Goal: Register for event/course

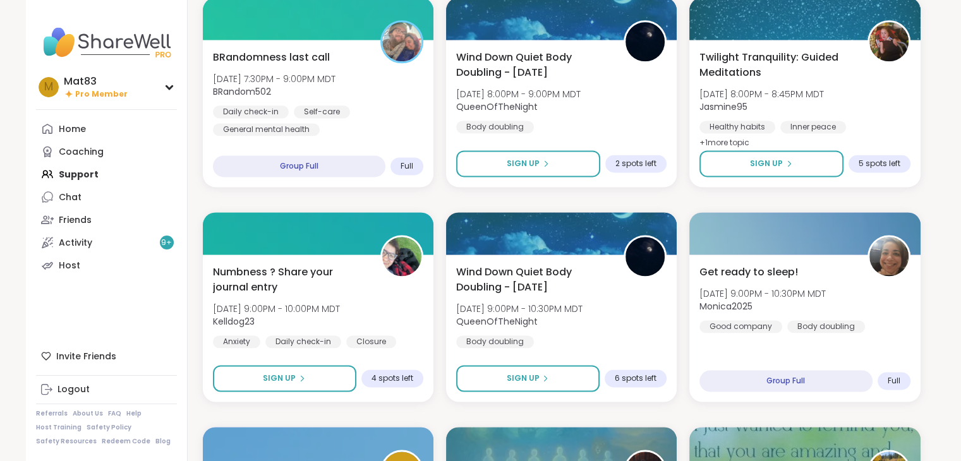
scroll to position [1677, 0]
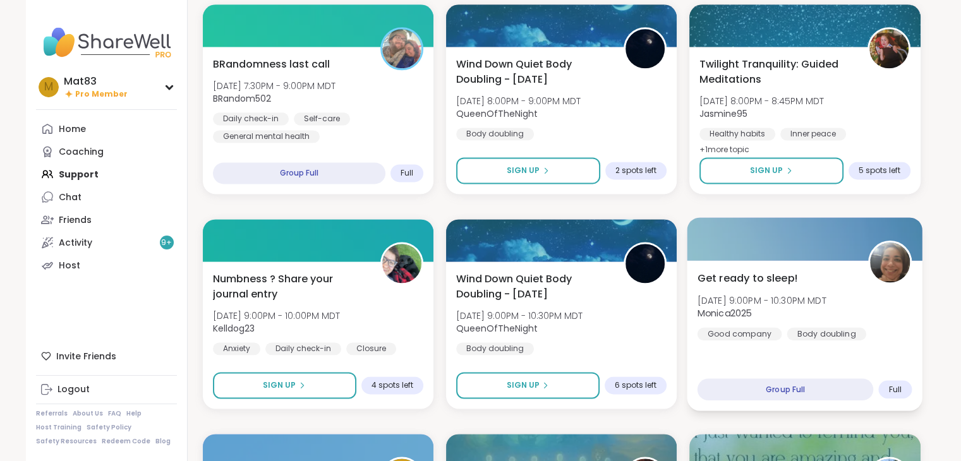
click at [784, 301] on span "Tue, Oct 07 | 9:00PM - 10:30PM MDT" at bounding box center [761, 300] width 129 height 13
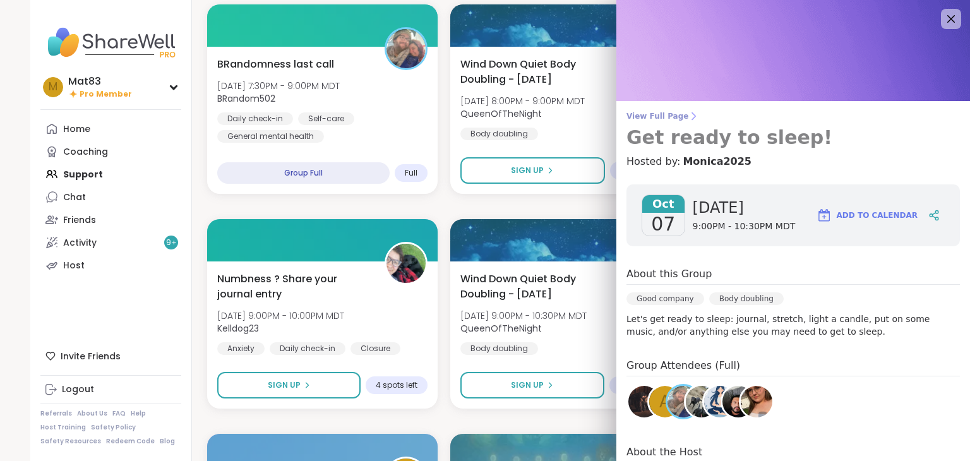
click at [639, 117] on span "View Full Page" at bounding box center [792, 116] width 333 height 10
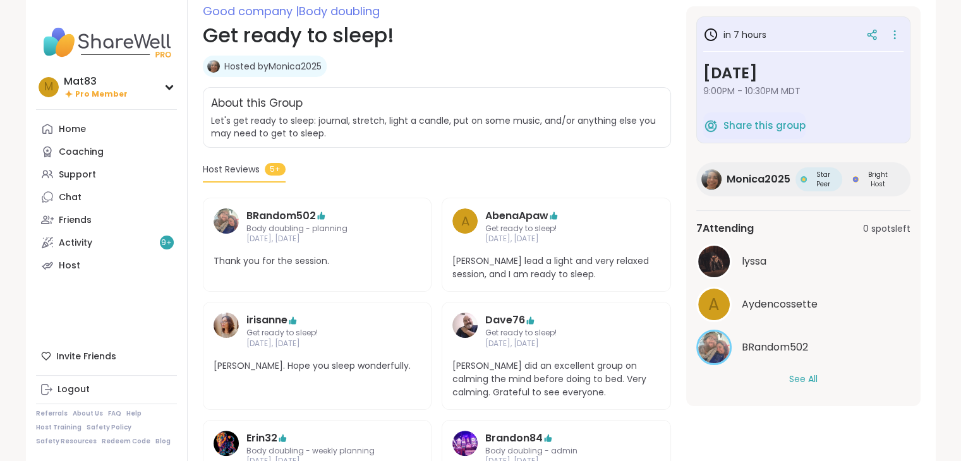
scroll to position [182, 0]
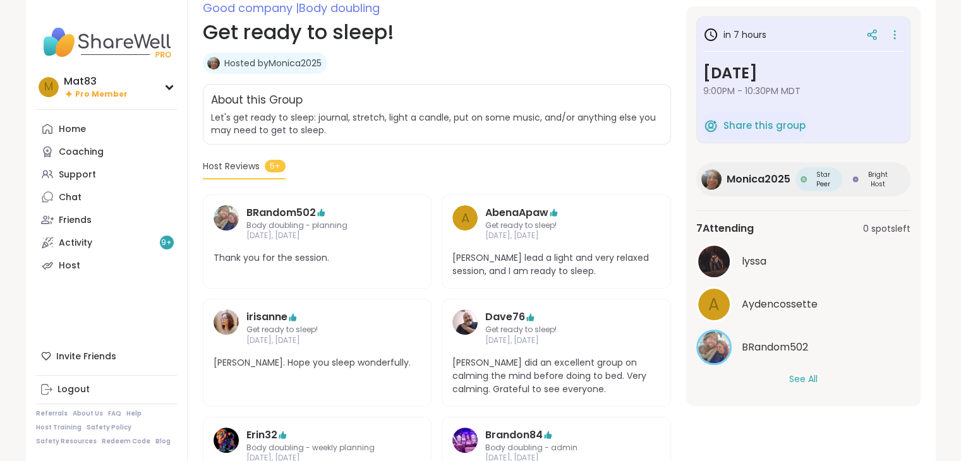
click at [810, 373] on button "See All" at bounding box center [803, 379] width 28 height 13
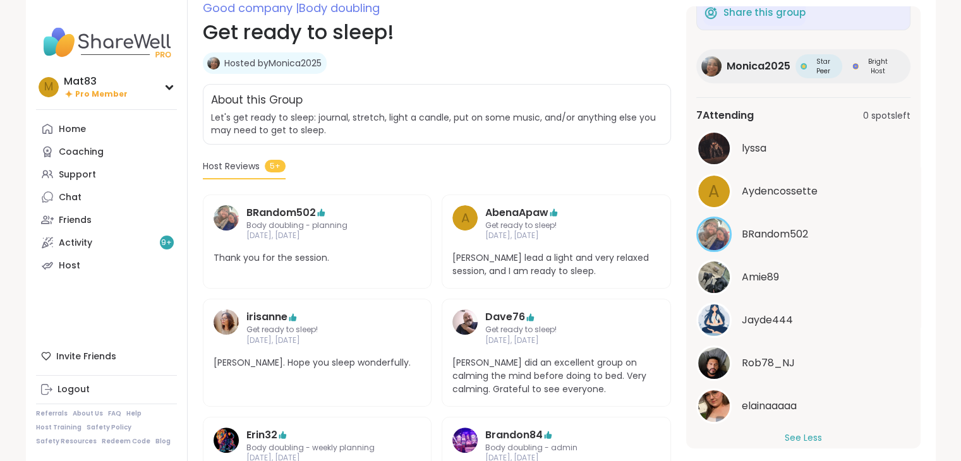
scroll to position [129, 0]
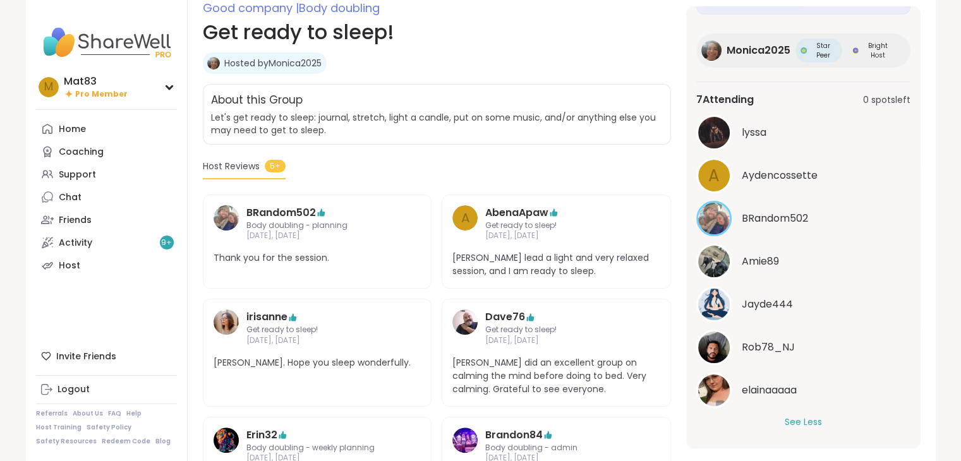
click at [710, 133] on img at bounding box center [714, 133] width 32 height 32
